Goal: Information Seeking & Learning: Check status

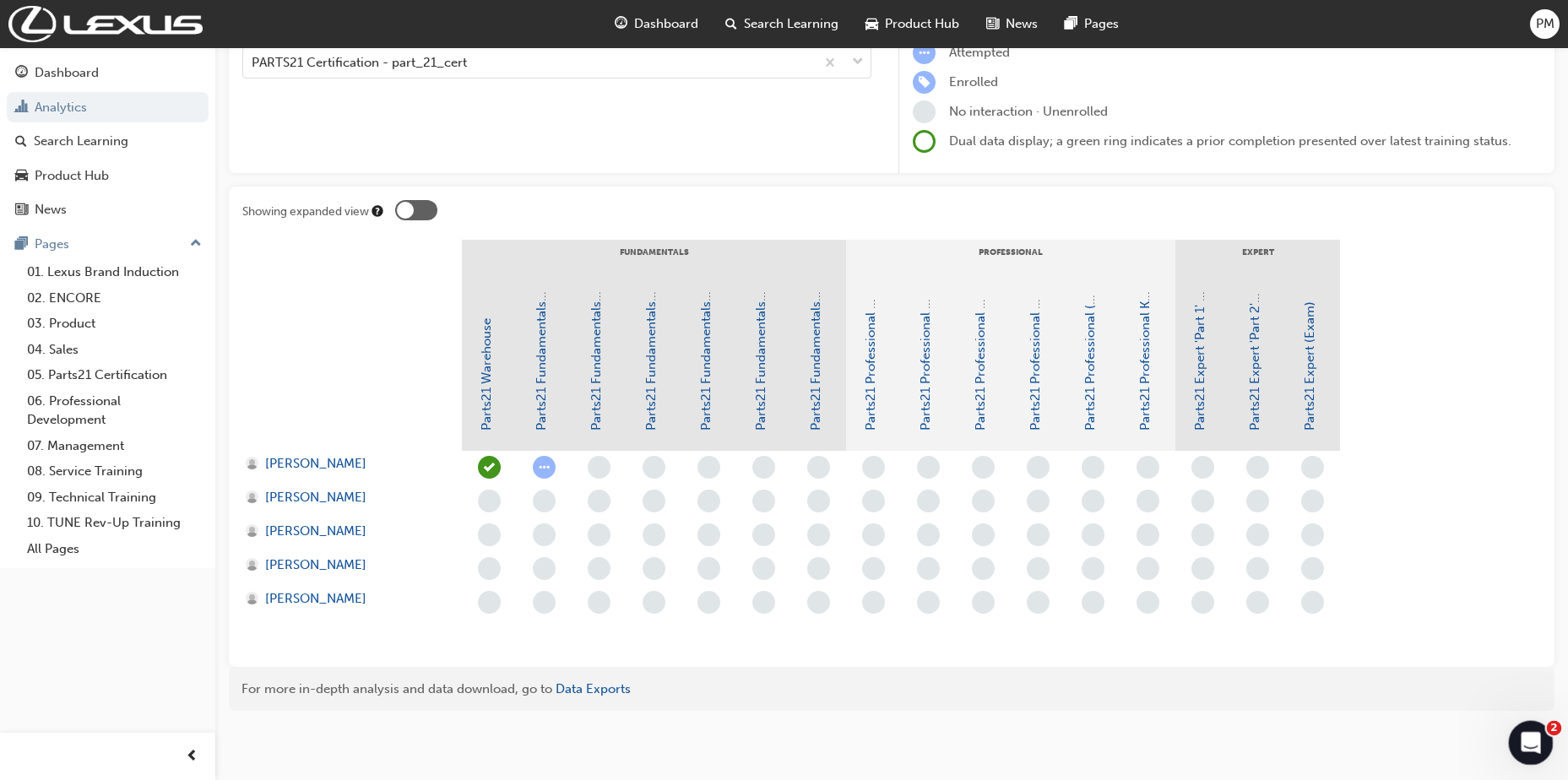
click at [1528, 739] on icon "Open Intercom Messenger" at bounding box center [1528, 740] width 28 height 28
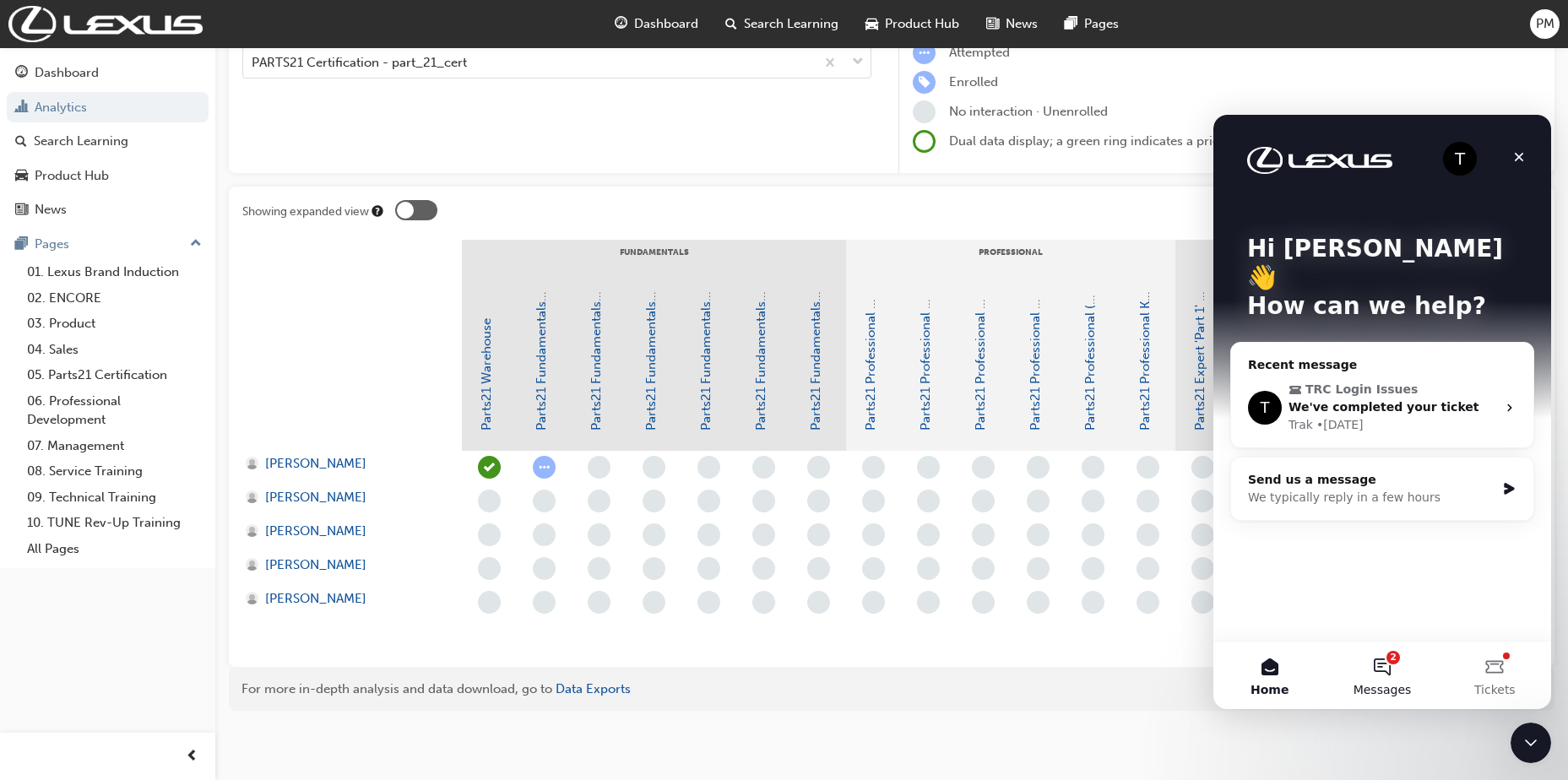
click at [1379, 677] on button "2 Messages" at bounding box center [1382, 676] width 112 height 68
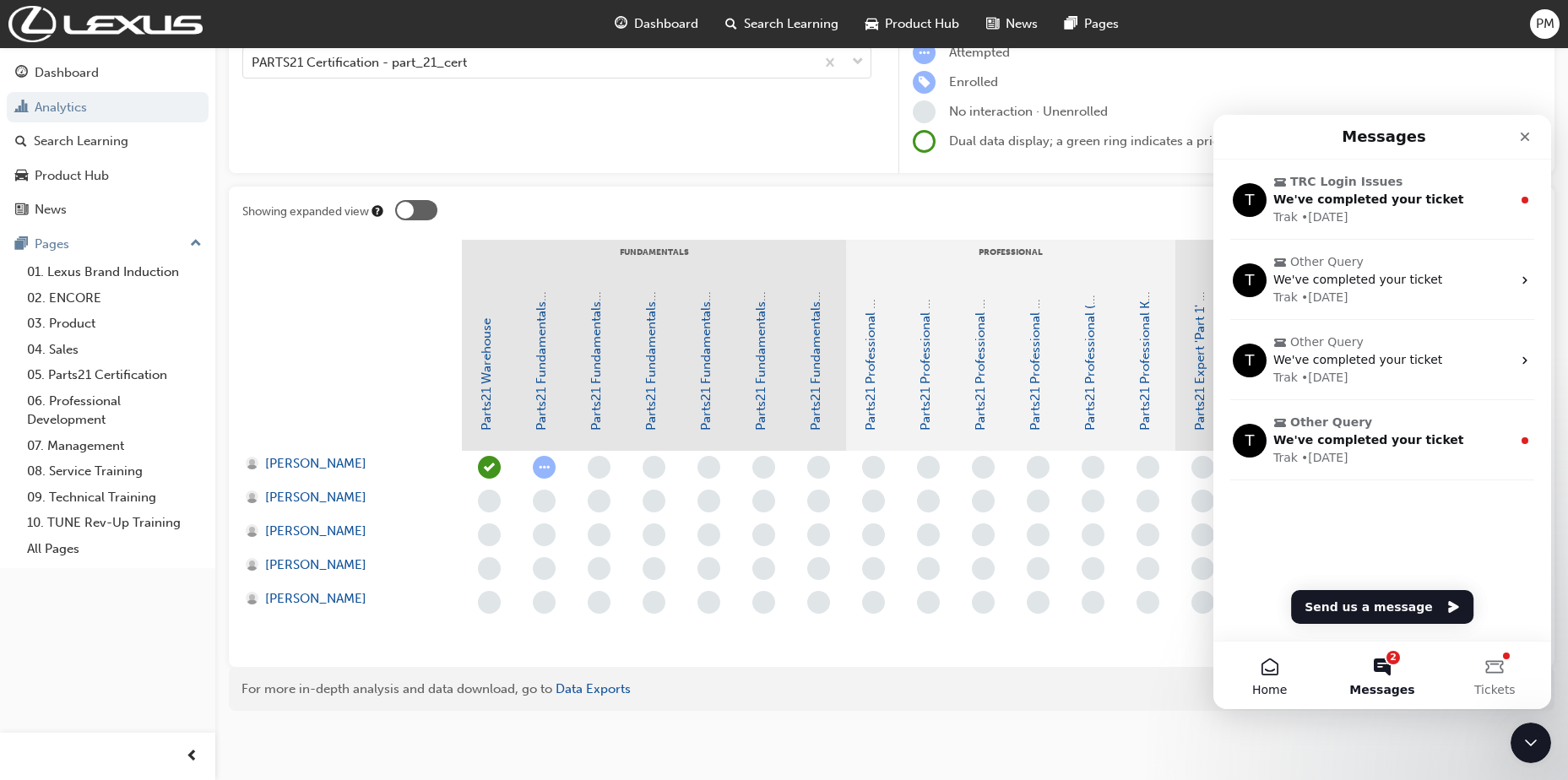
click at [1285, 670] on button "Home" at bounding box center [1269, 676] width 112 height 68
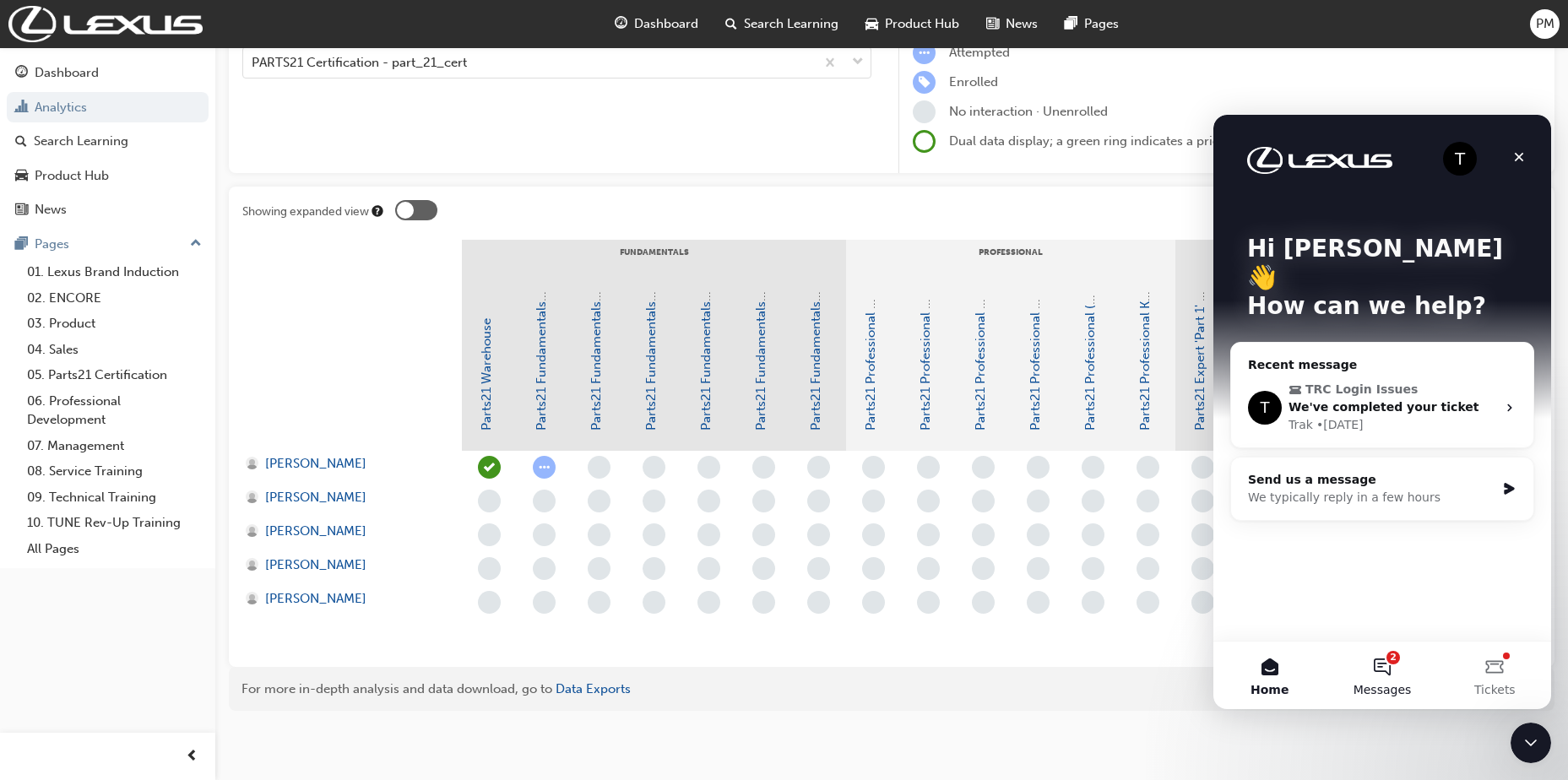
click at [1371, 663] on button "2 Messages" at bounding box center [1382, 676] width 112 height 68
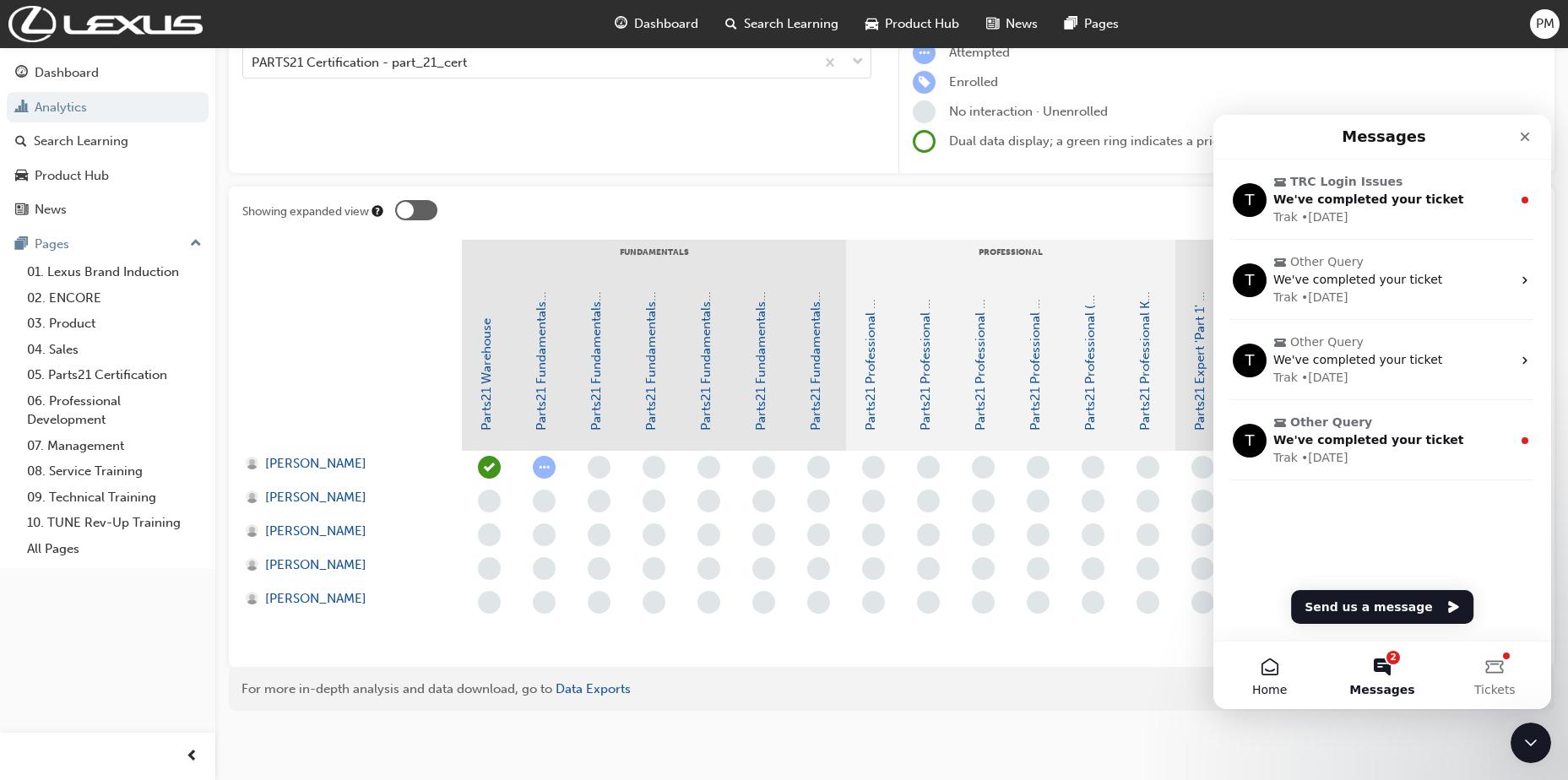
click at [1251, 662] on button "Home" at bounding box center [1269, 676] width 112 height 68
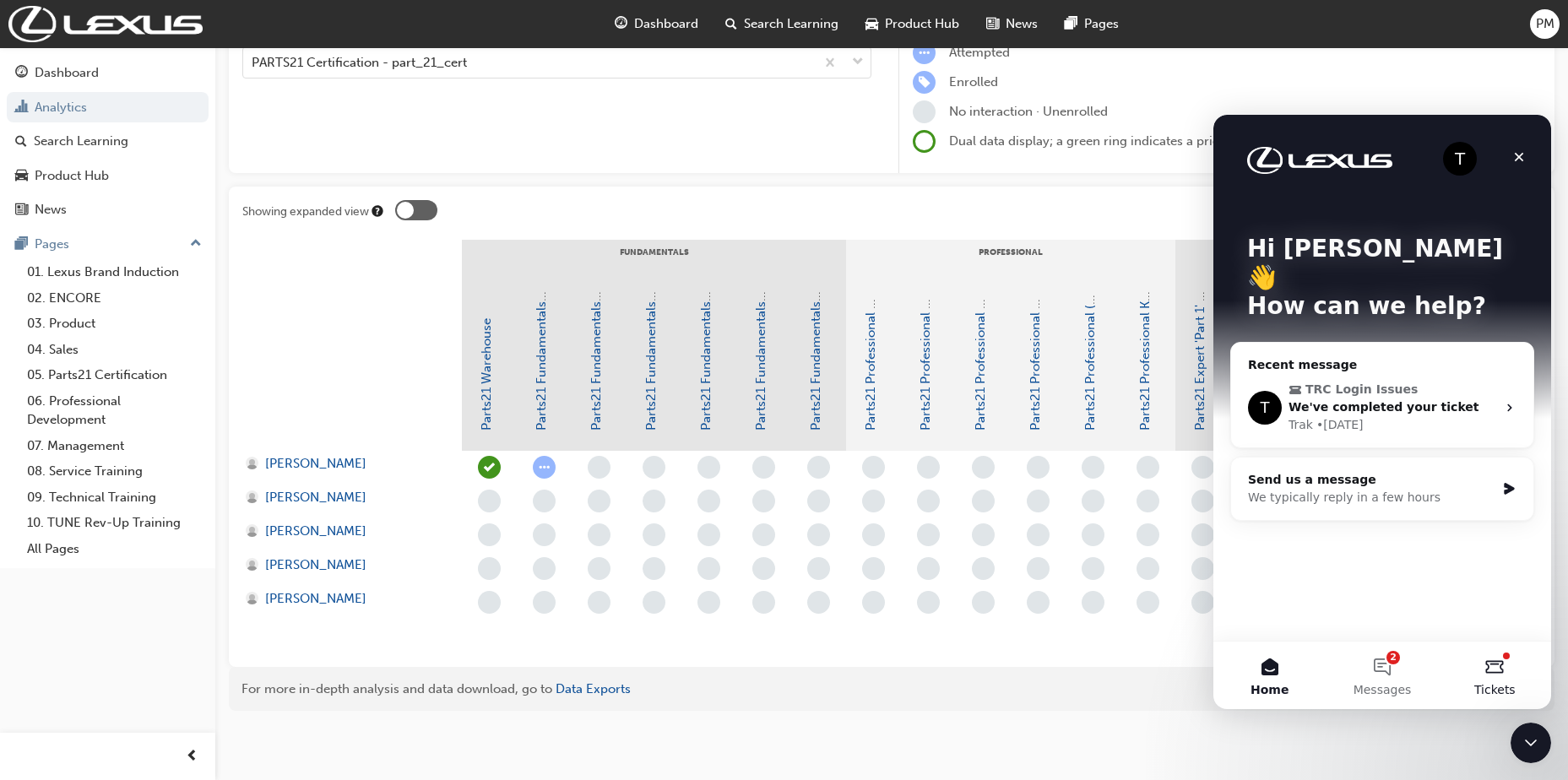
click at [1487, 671] on button "Tickets" at bounding box center [1495, 676] width 112 height 68
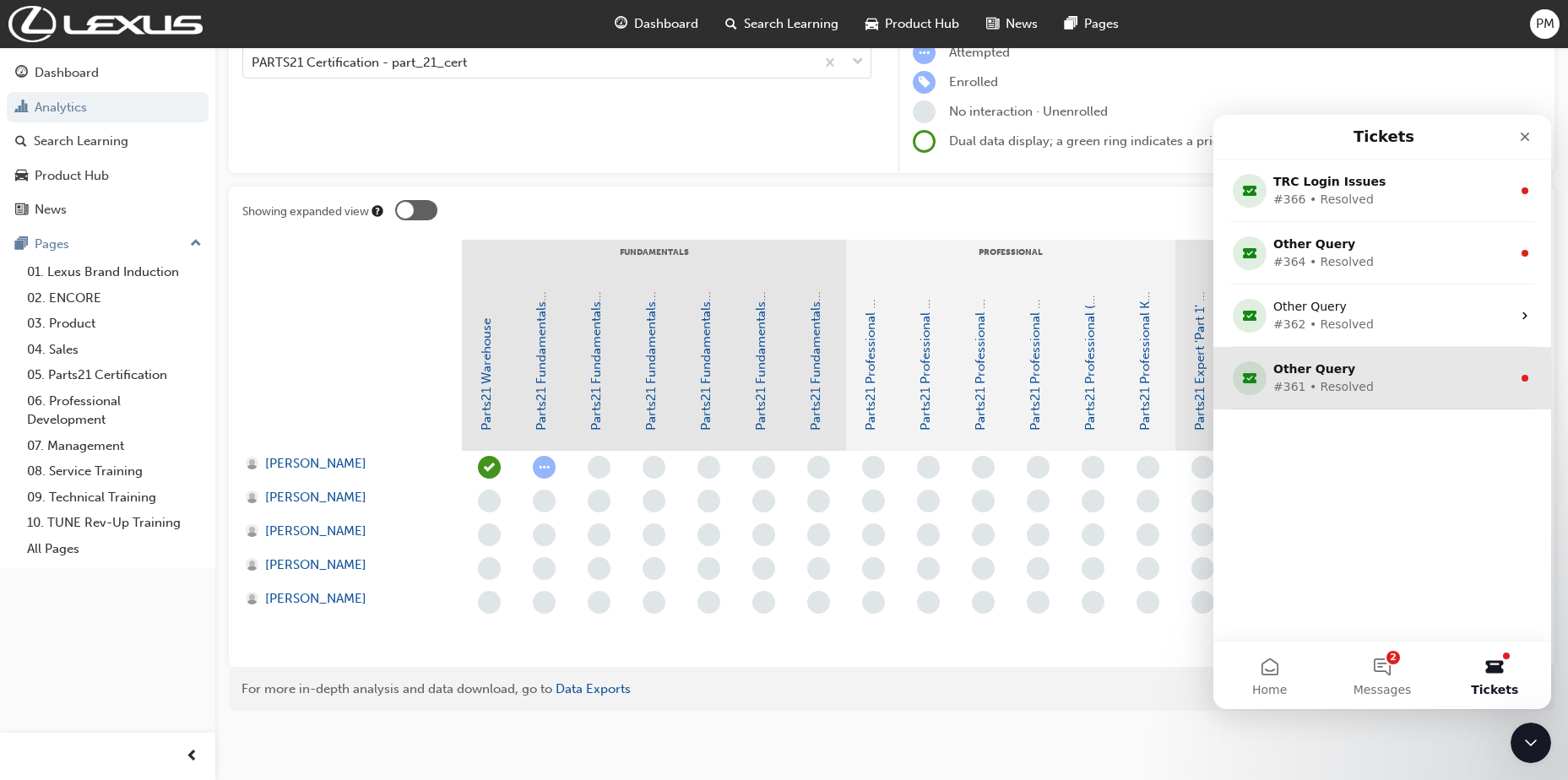
click at [1386, 375] on div "Other Query" at bounding box center [1379, 369] width 211 height 18
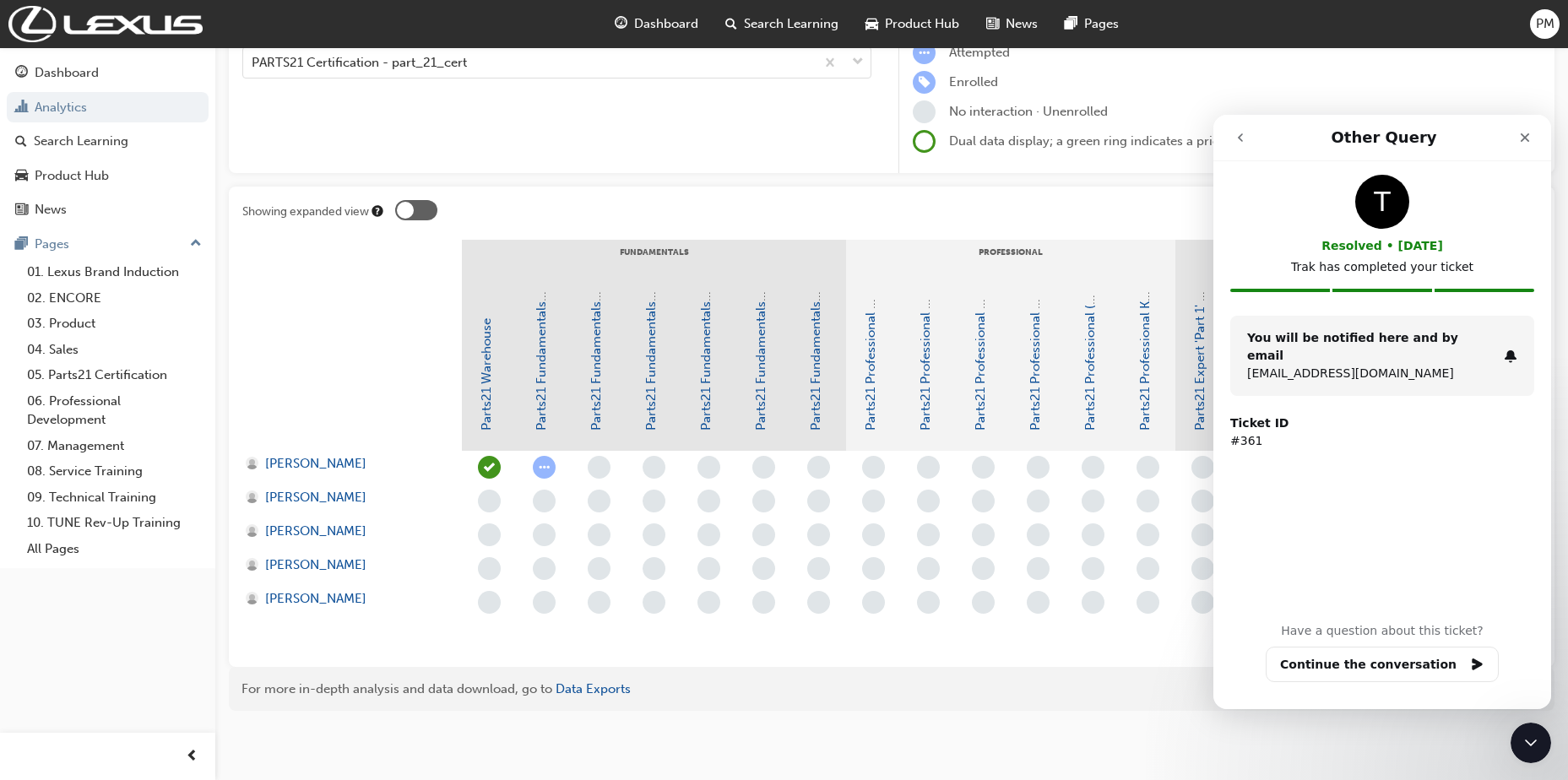
click at [1244, 133] on icon "go back" at bounding box center [1240, 137] width 13 height 13
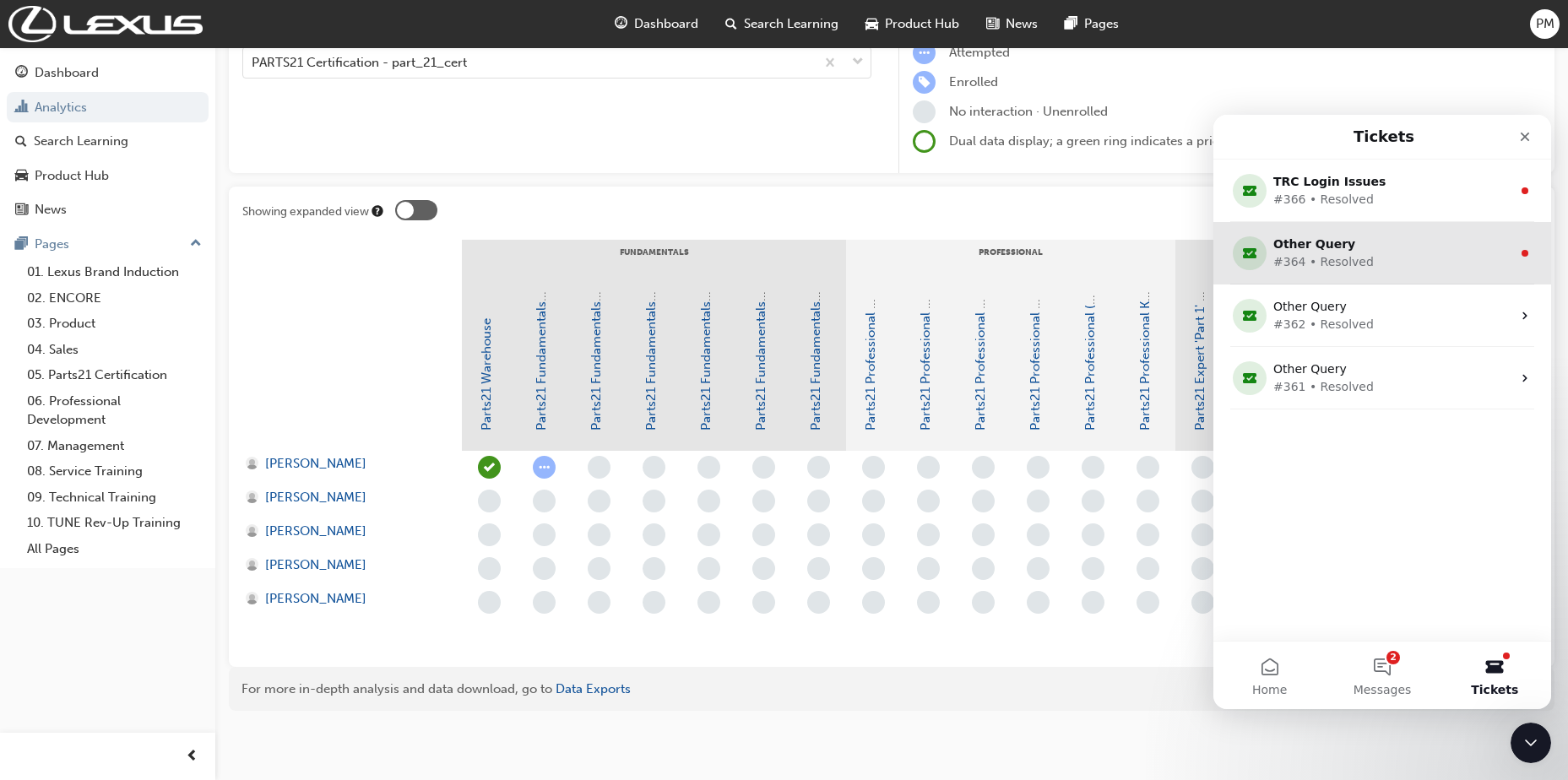
click at [1304, 241] on div "Other Query" at bounding box center [1379, 244] width 211 height 18
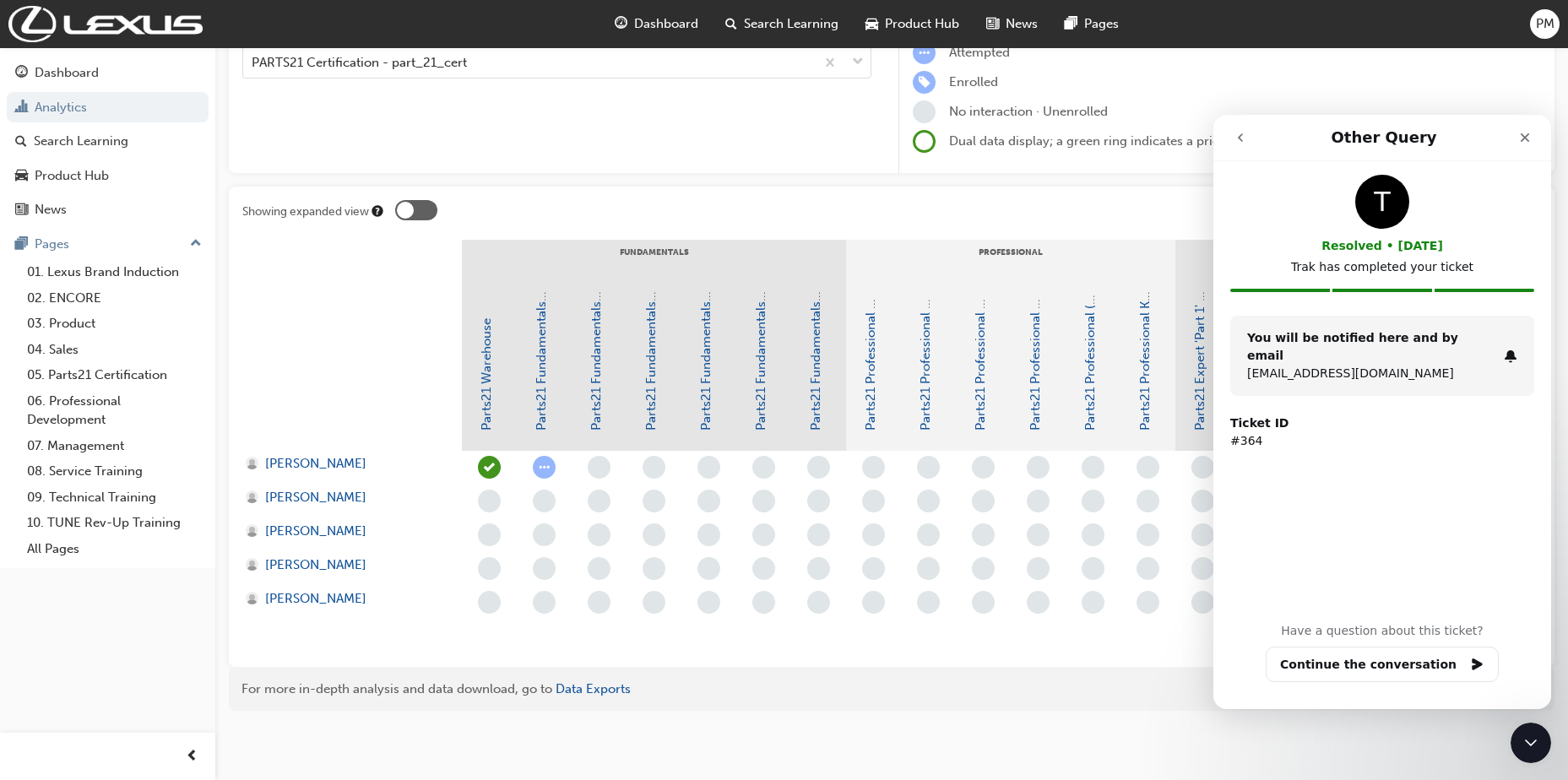
click at [1247, 144] on button "go back" at bounding box center [1240, 137] width 32 height 32
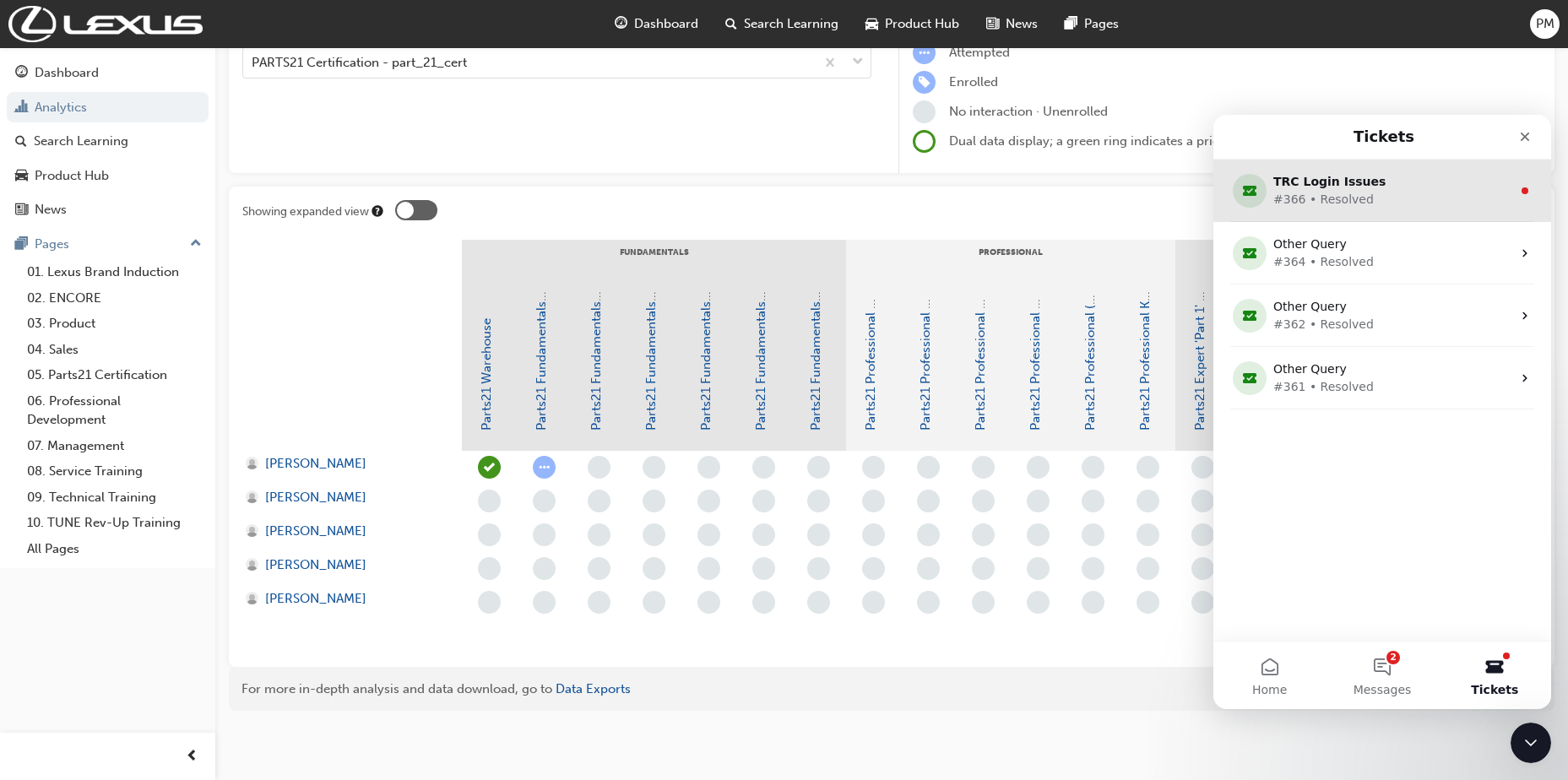
click at [1309, 212] on div "TRC Login Issues #366 • Resolved" at bounding box center [1382, 191] width 338 height 62
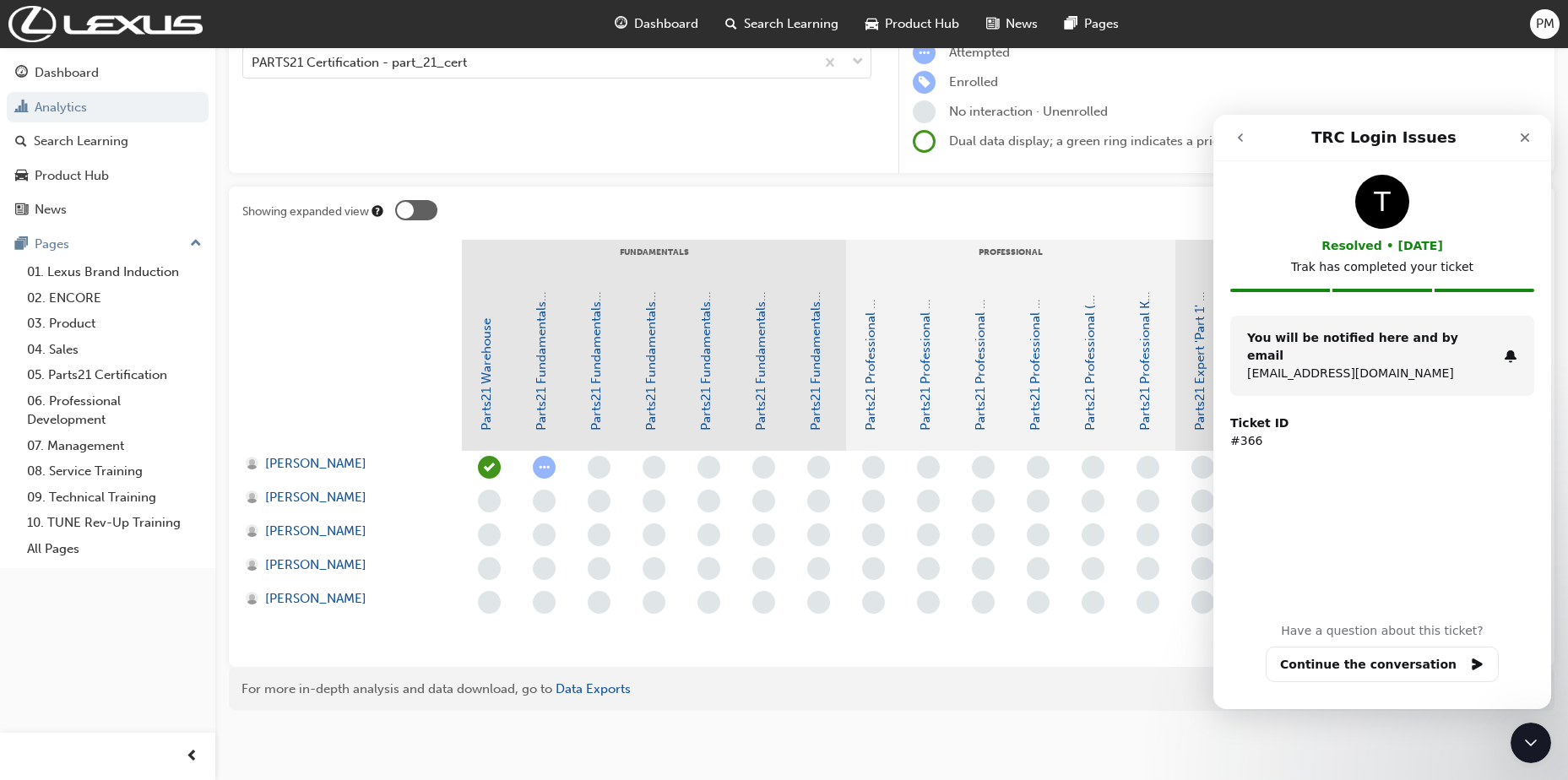
click at [1231, 137] on button "go back" at bounding box center [1240, 137] width 32 height 32
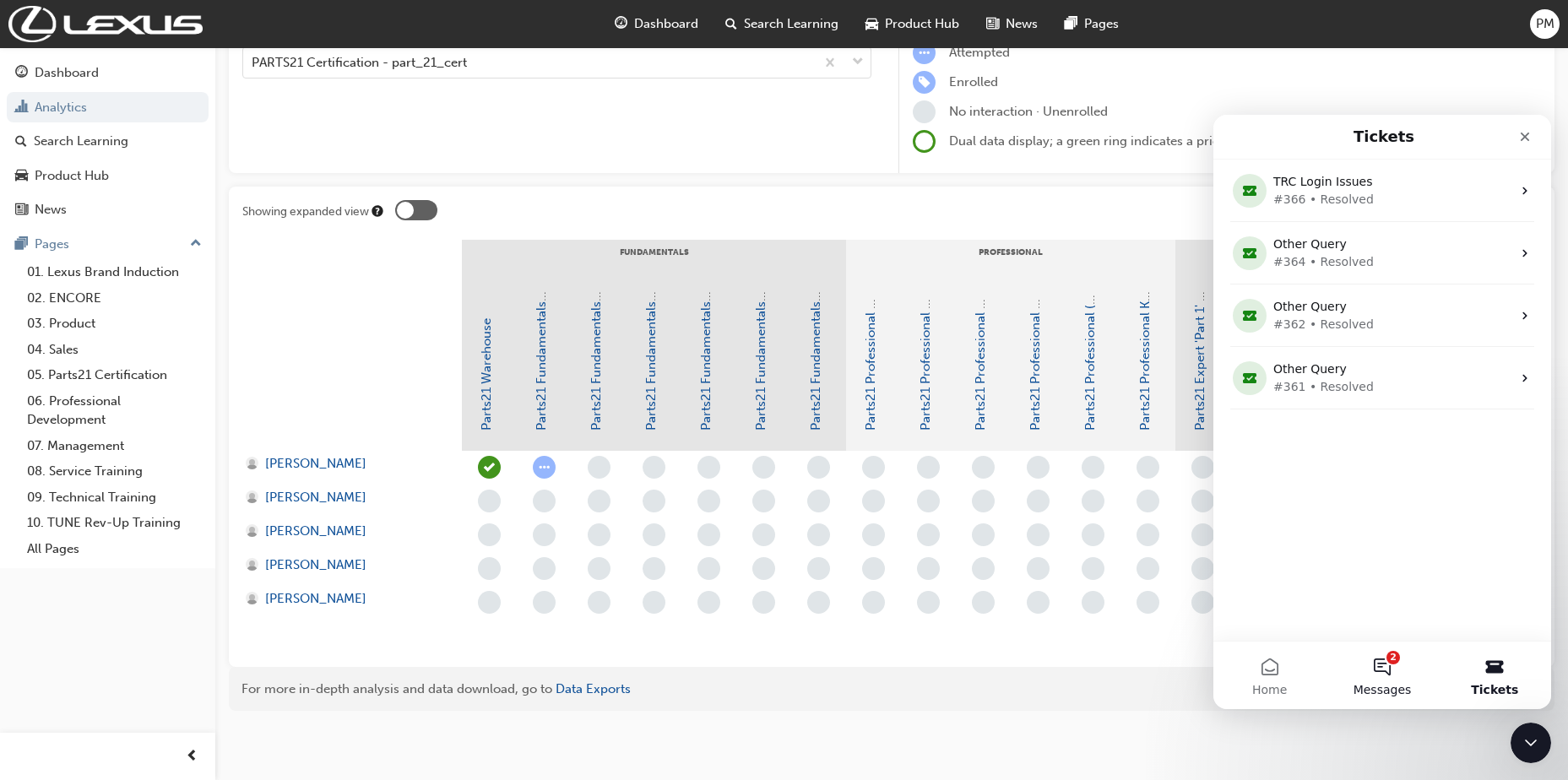
click at [1387, 672] on button "2 Messages" at bounding box center [1382, 676] width 112 height 68
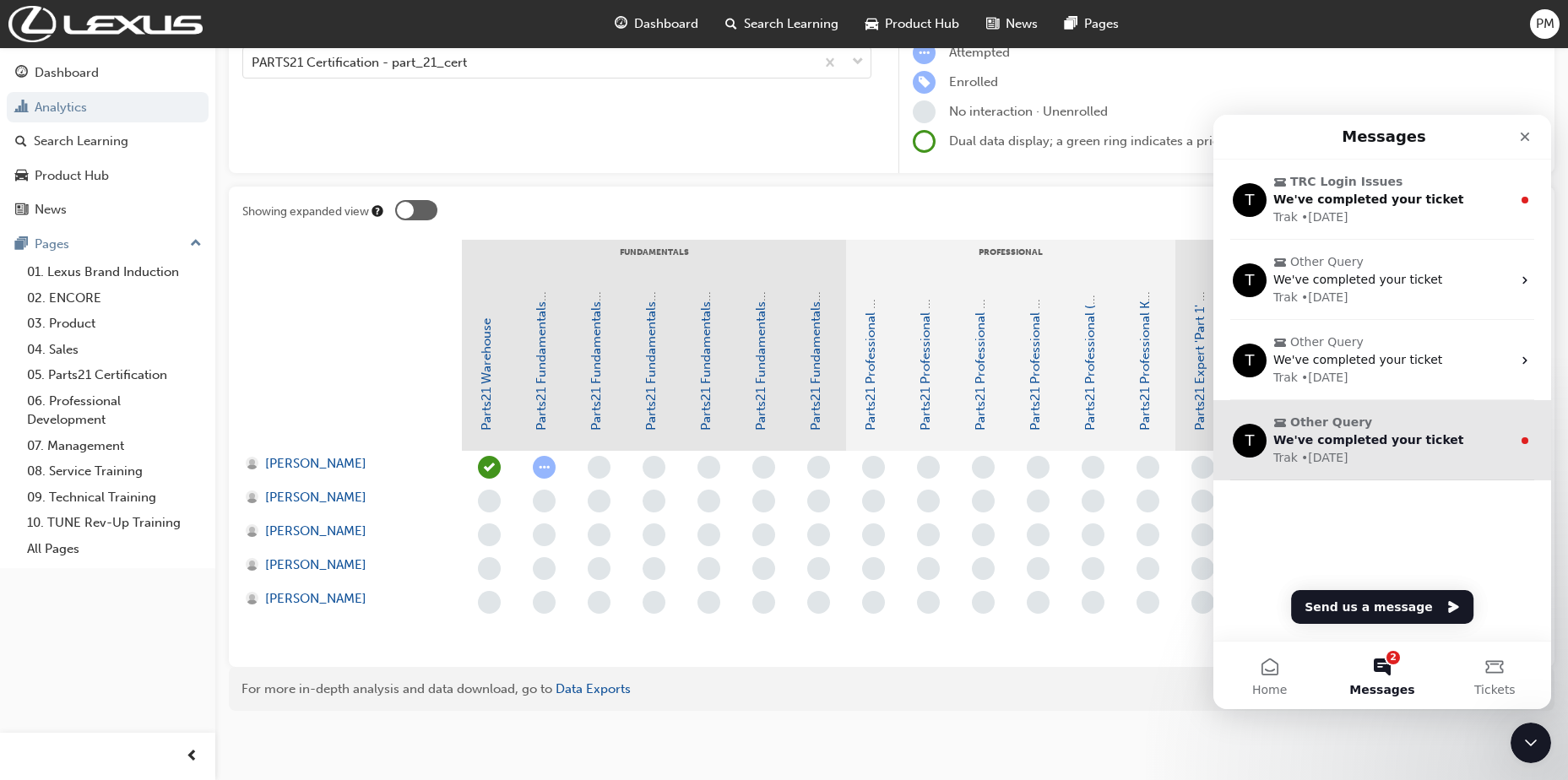
click at [1325, 453] on div "• [DATE]" at bounding box center [1324, 457] width 47 height 18
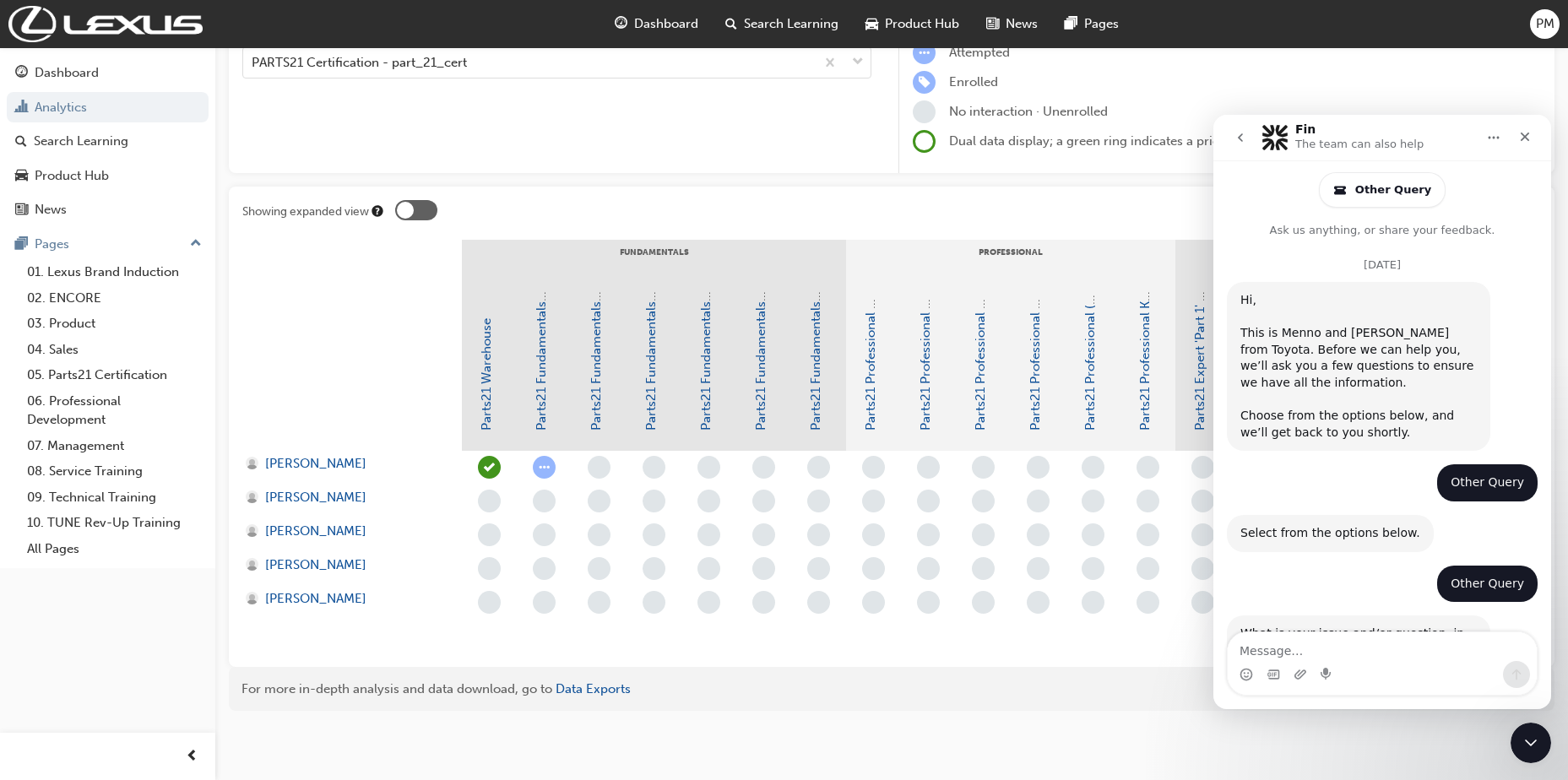
click at [1249, 138] on button "go back" at bounding box center [1240, 137] width 32 height 32
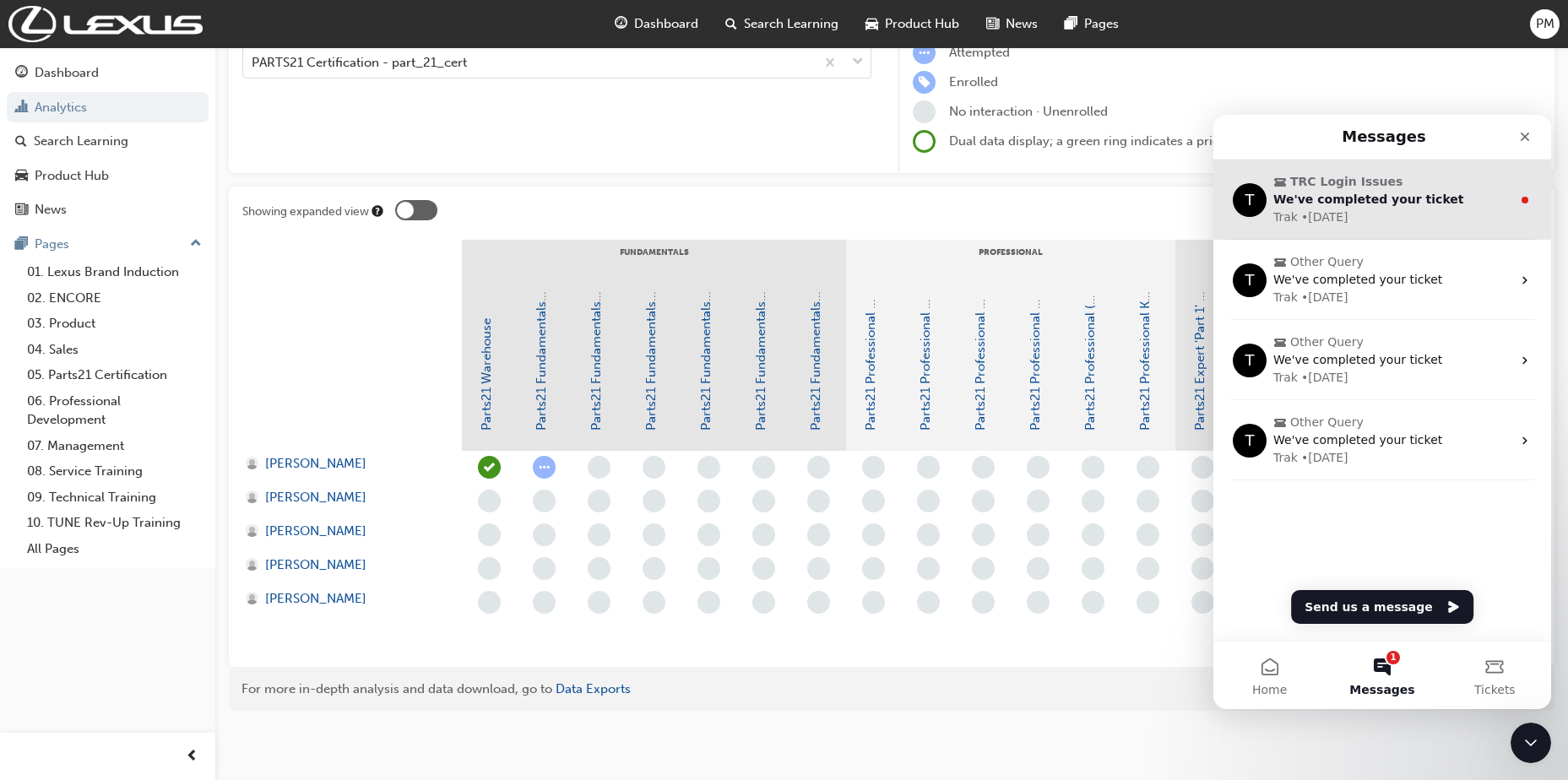
click at [1278, 188] on icon "Intercom messenger" at bounding box center [1280, 183] width 13 height 13
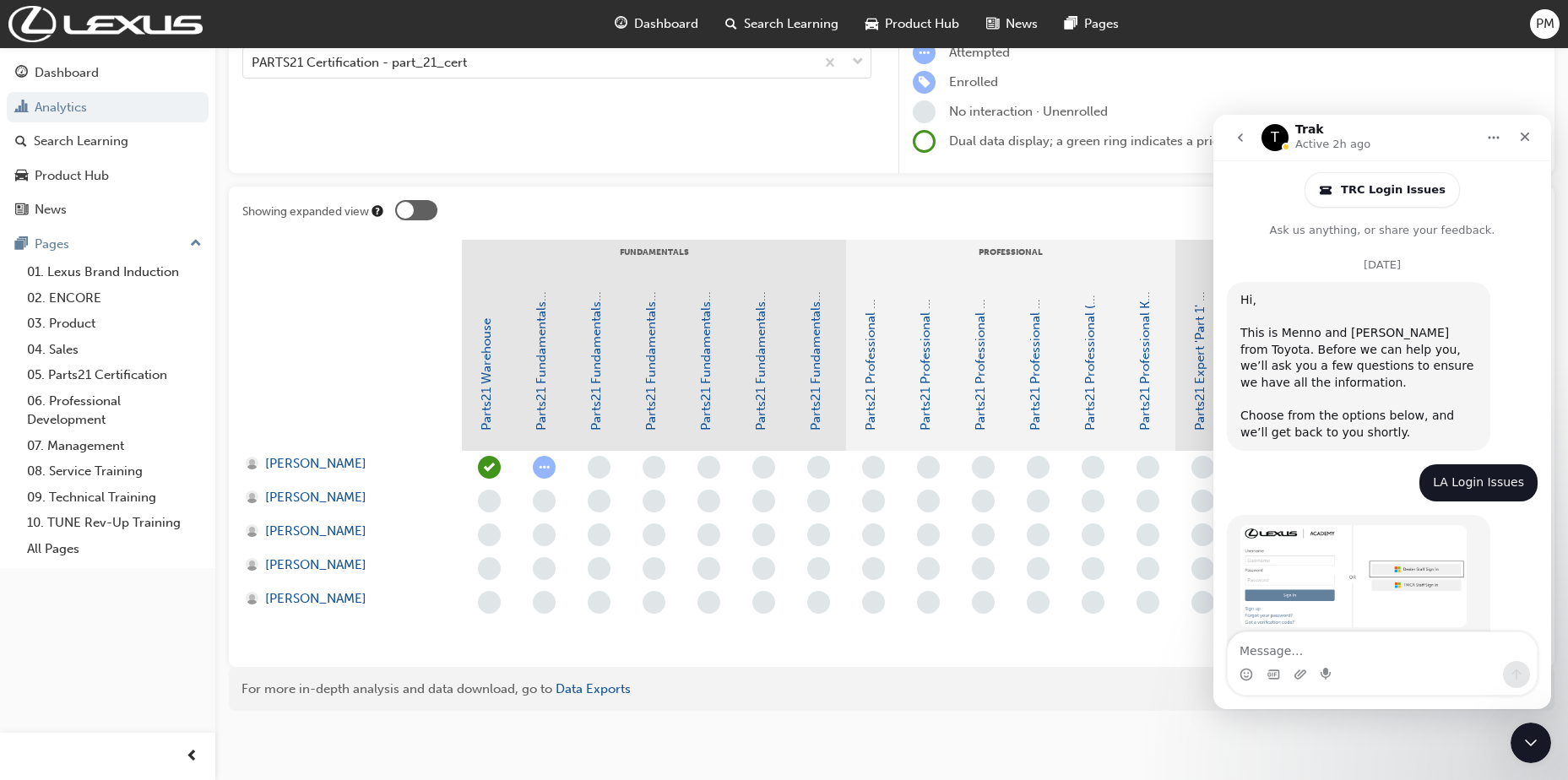
click at [1241, 146] on button "go back" at bounding box center [1240, 137] width 32 height 32
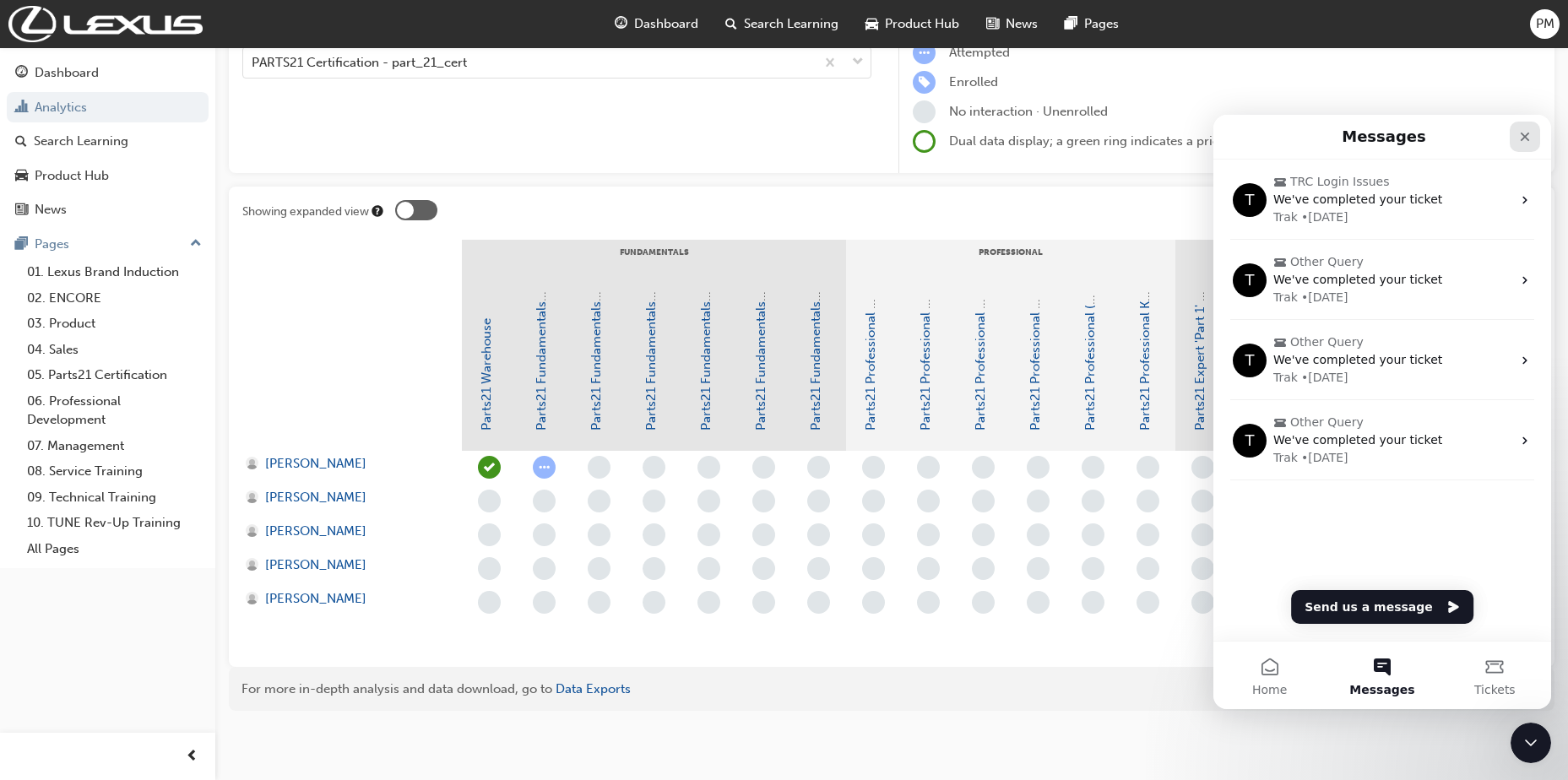
click at [1528, 141] on icon "Close" at bounding box center [1525, 136] width 13 height 13
